Goal: Task Accomplishment & Management: Use online tool/utility

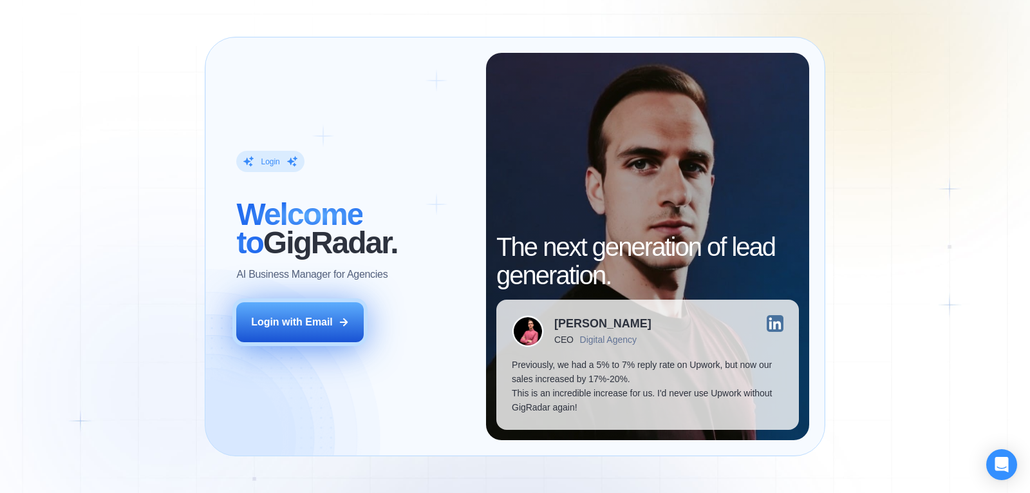
click at [310, 328] on div "Login with Email" at bounding box center [292, 322] width 82 height 14
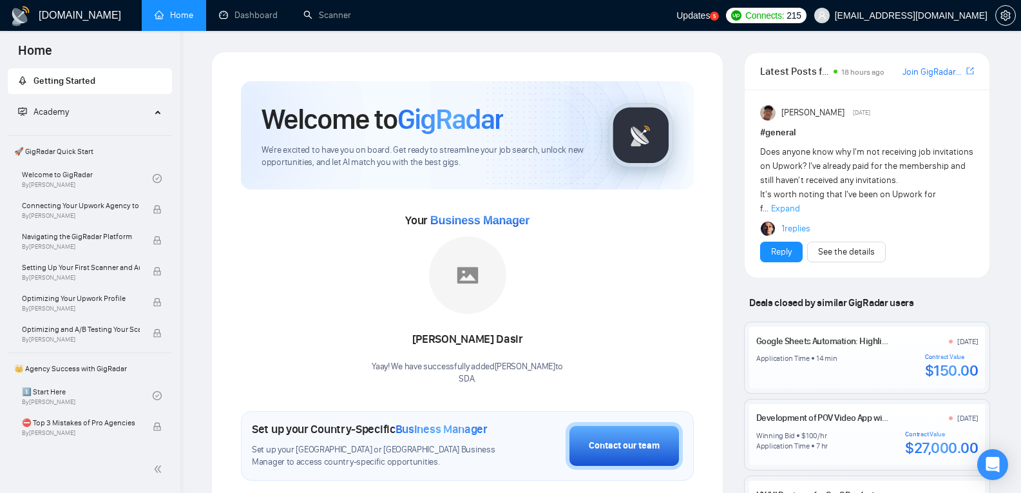
click at [719, 6] on div "Updates 5" at bounding box center [697, 15] width 43 height 31
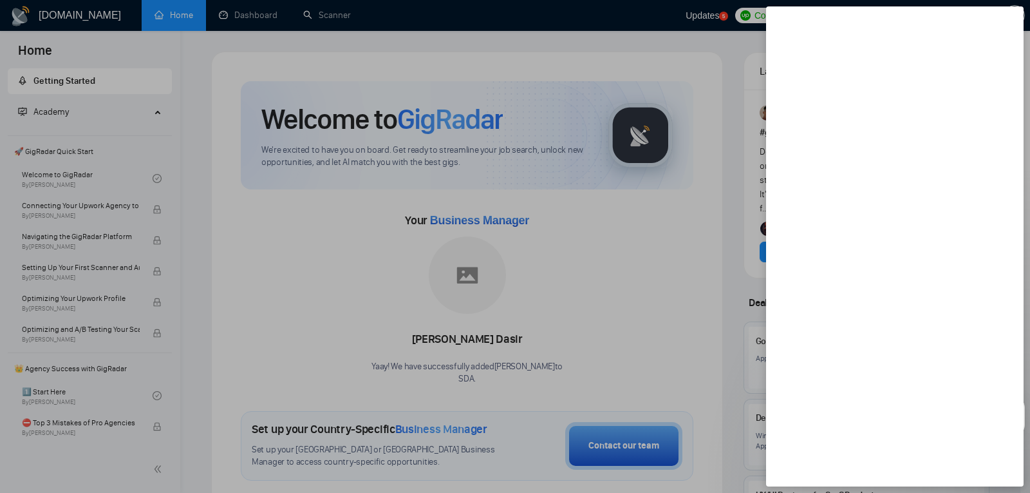
click at [661, 67] on div at bounding box center [515, 246] width 1030 height 493
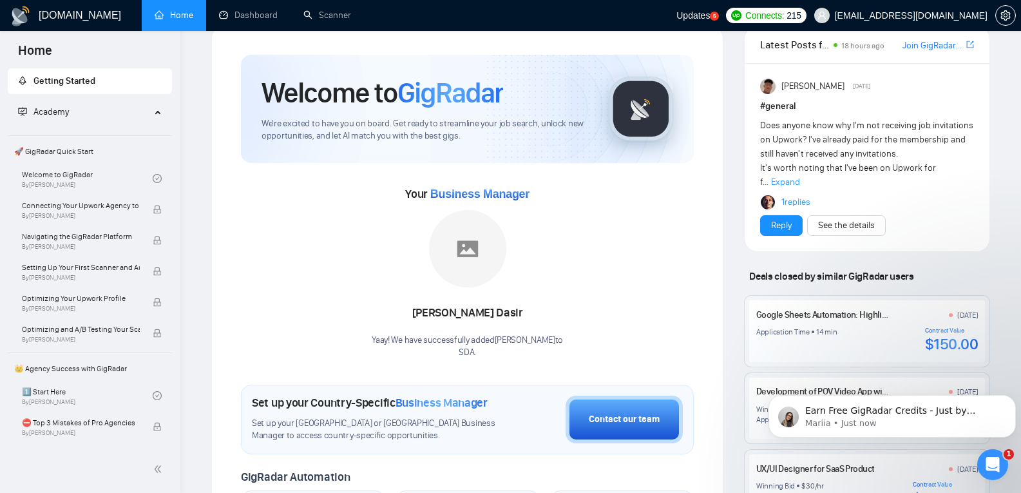
scroll to position [28, 0]
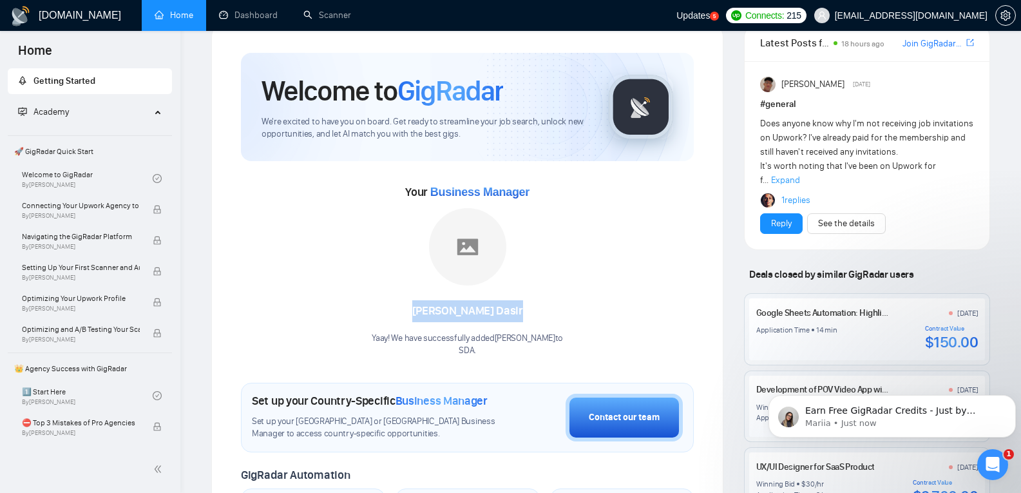
drag, startPoint x: 432, startPoint y: 309, endPoint x: 592, endPoint y: 304, distance: 159.8
click at [592, 304] on div "Your Business Manager Mohamad Dasir Yaay! We have successfully added Mohamad Da…" at bounding box center [467, 269] width 453 height 175
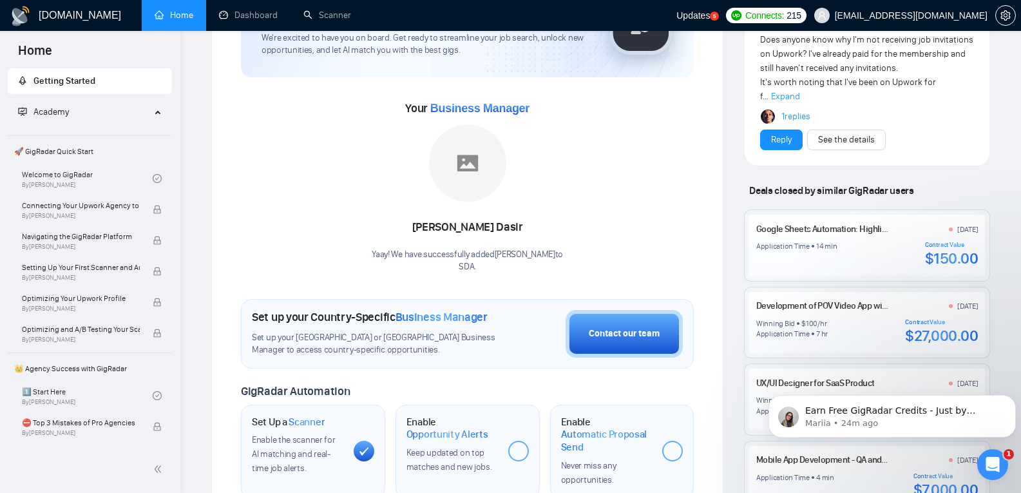
scroll to position [0, 0]
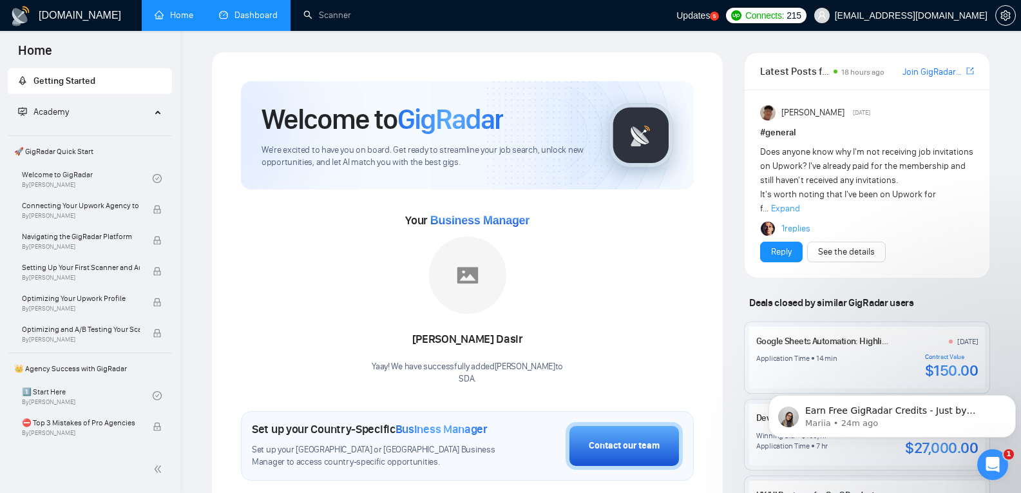
click at [272, 13] on link "Dashboard" at bounding box center [248, 15] width 59 height 11
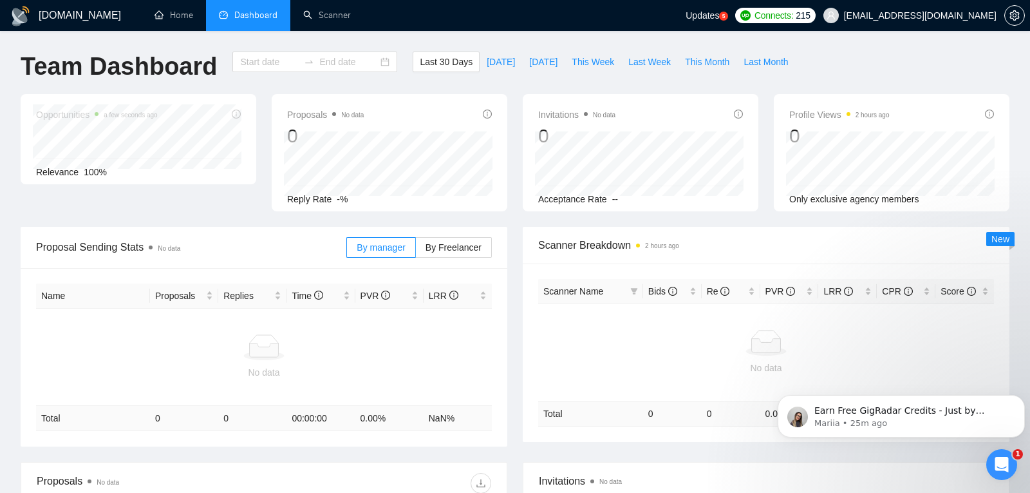
type input "2025-07-12"
type input "2025-08-11"
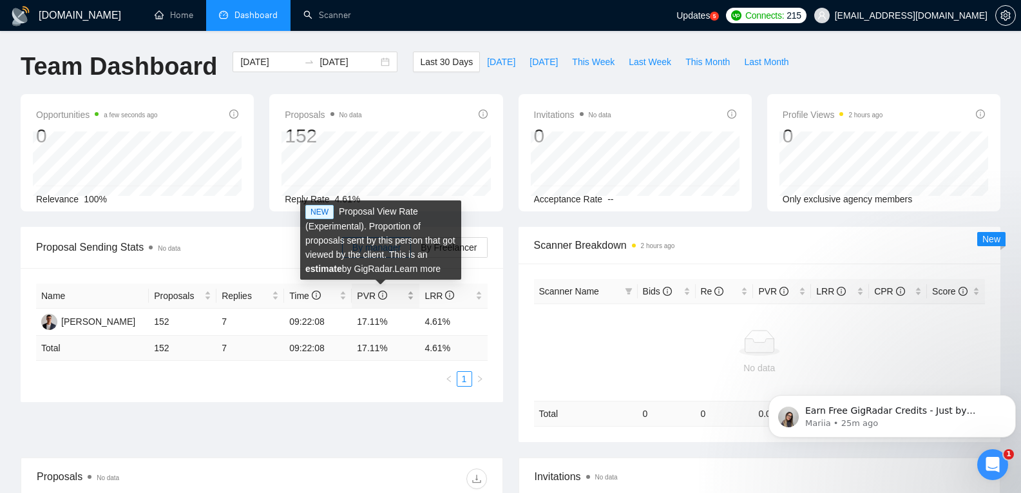
click at [381, 299] on icon "info-circle" at bounding box center [382, 294] width 9 height 9
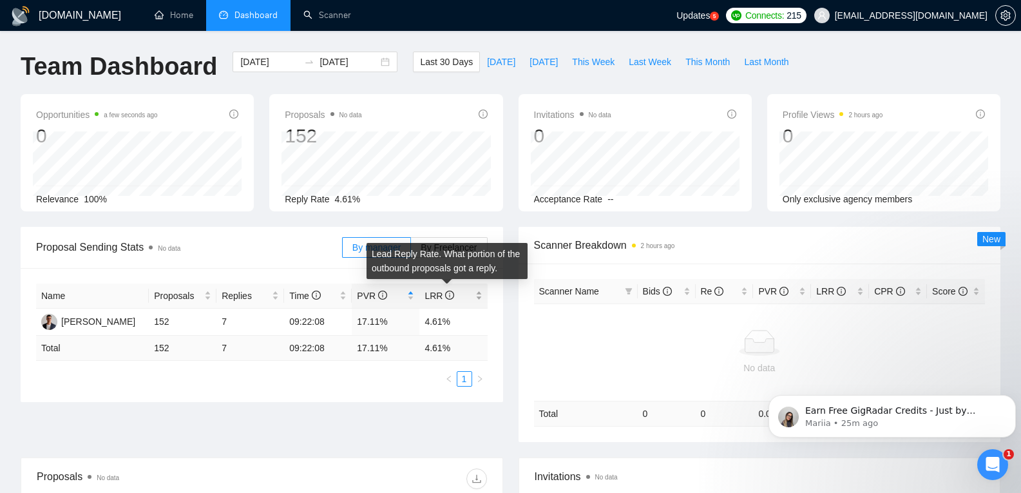
click at [445, 298] on icon "info-circle" at bounding box center [449, 294] width 9 height 9
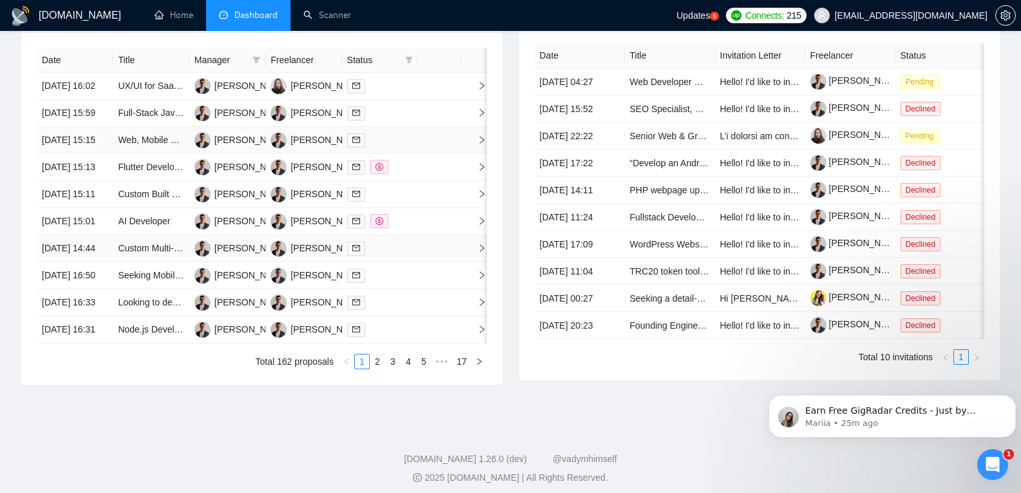
scroll to position [606, 0]
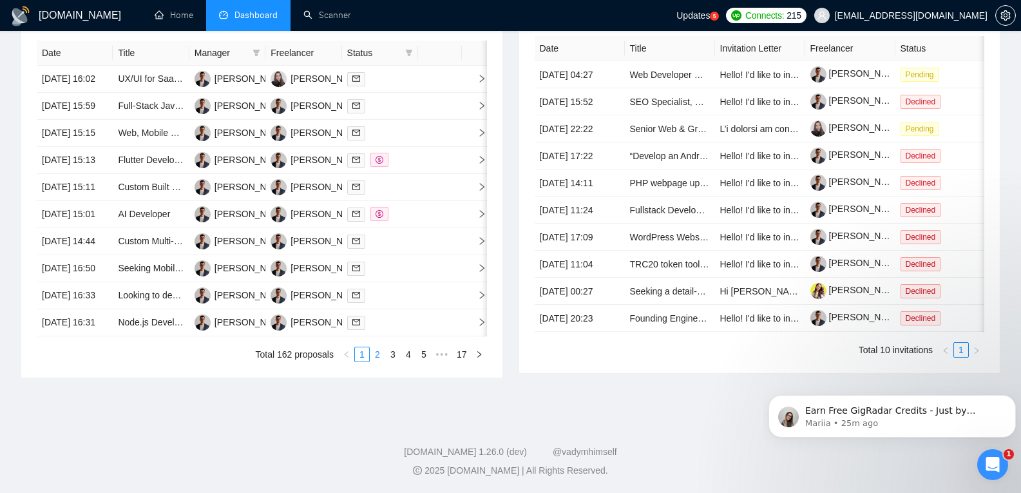
click at [375, 355] on link "2" at bounding box center [377, 354] width 14 height 14
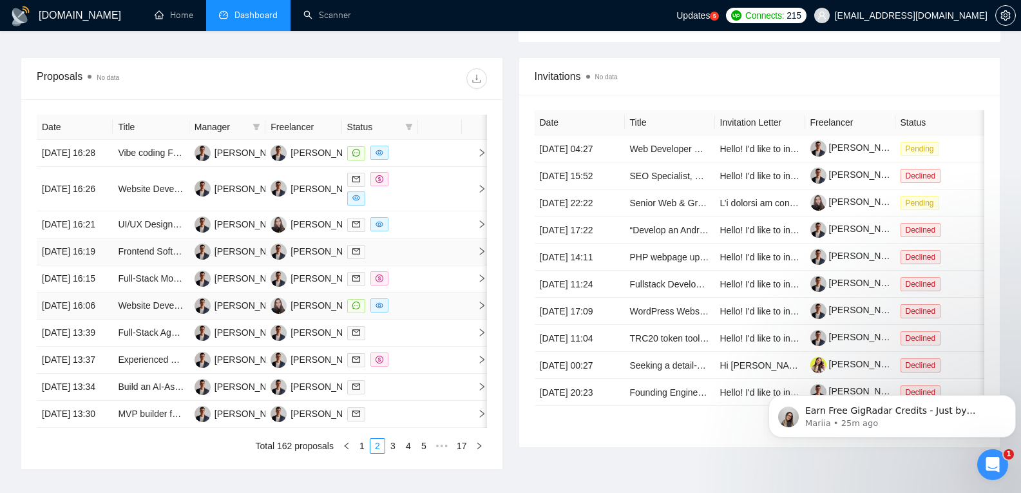
scroll to position [611, 0]
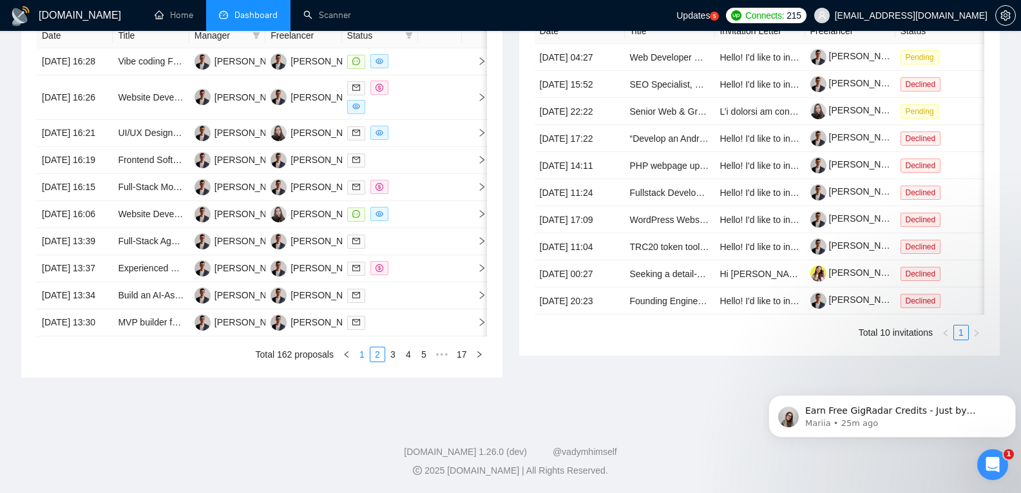
click at [360, 355] on link "1" at bounding box center [362, 354] width 14 height 14
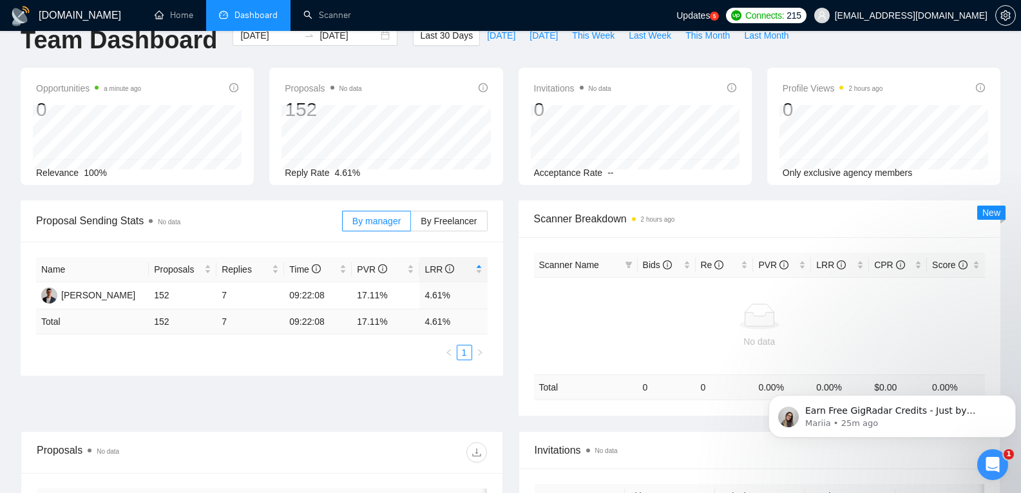
scroll to position [0, 0]
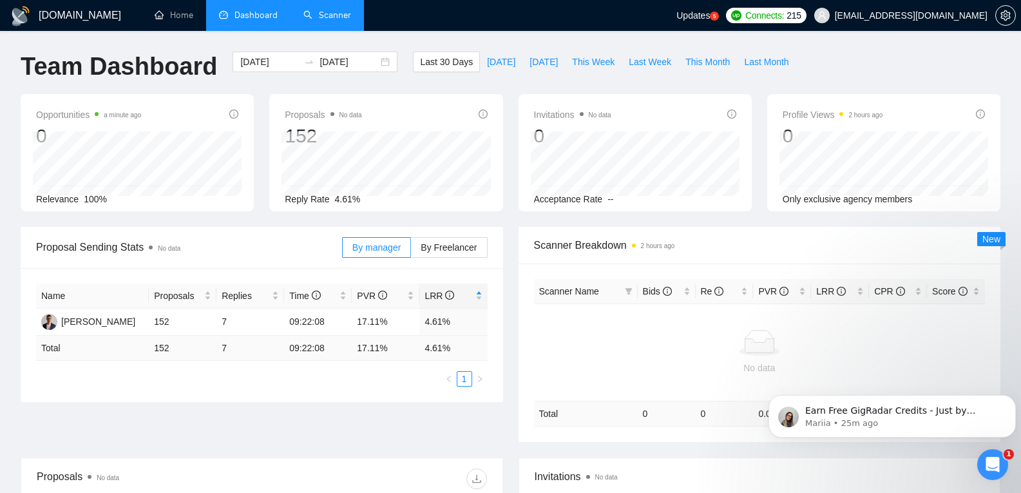
click at [319, 10] on link "Scanner" at bounding box center [327, 15] width 48 height 11
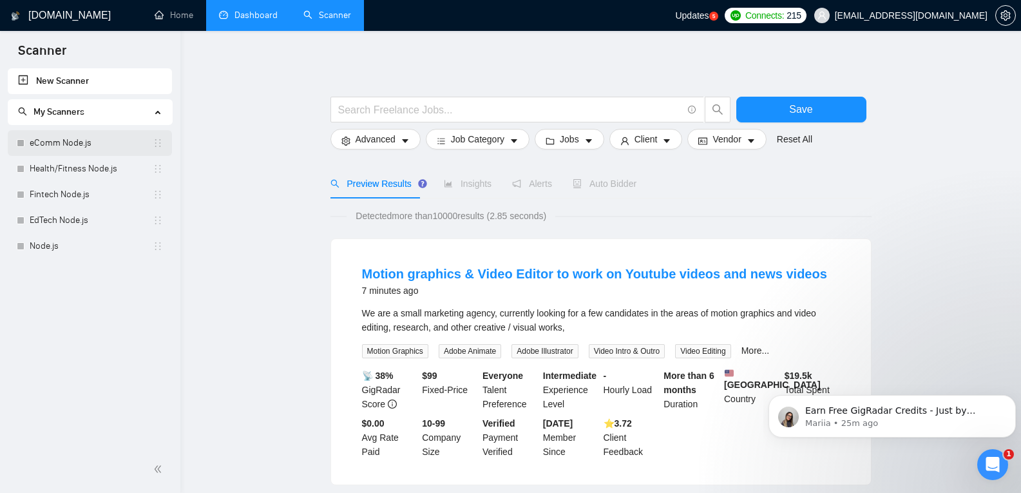
click at [67, 137] on link "eComm Node.js" at bounding box center [91, 143] width 123 height 26
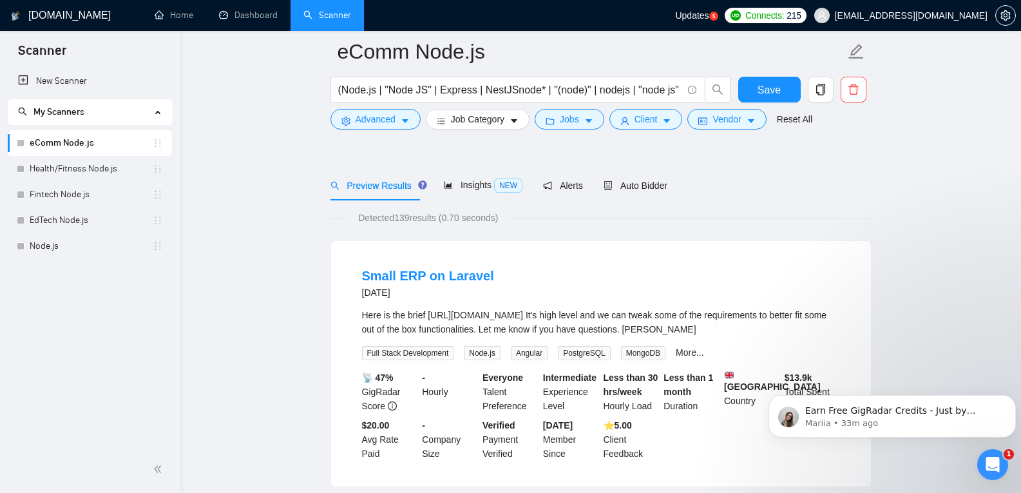
scroll to position [122, 0]
